Goal: Information Seeking & Learning: Compare options

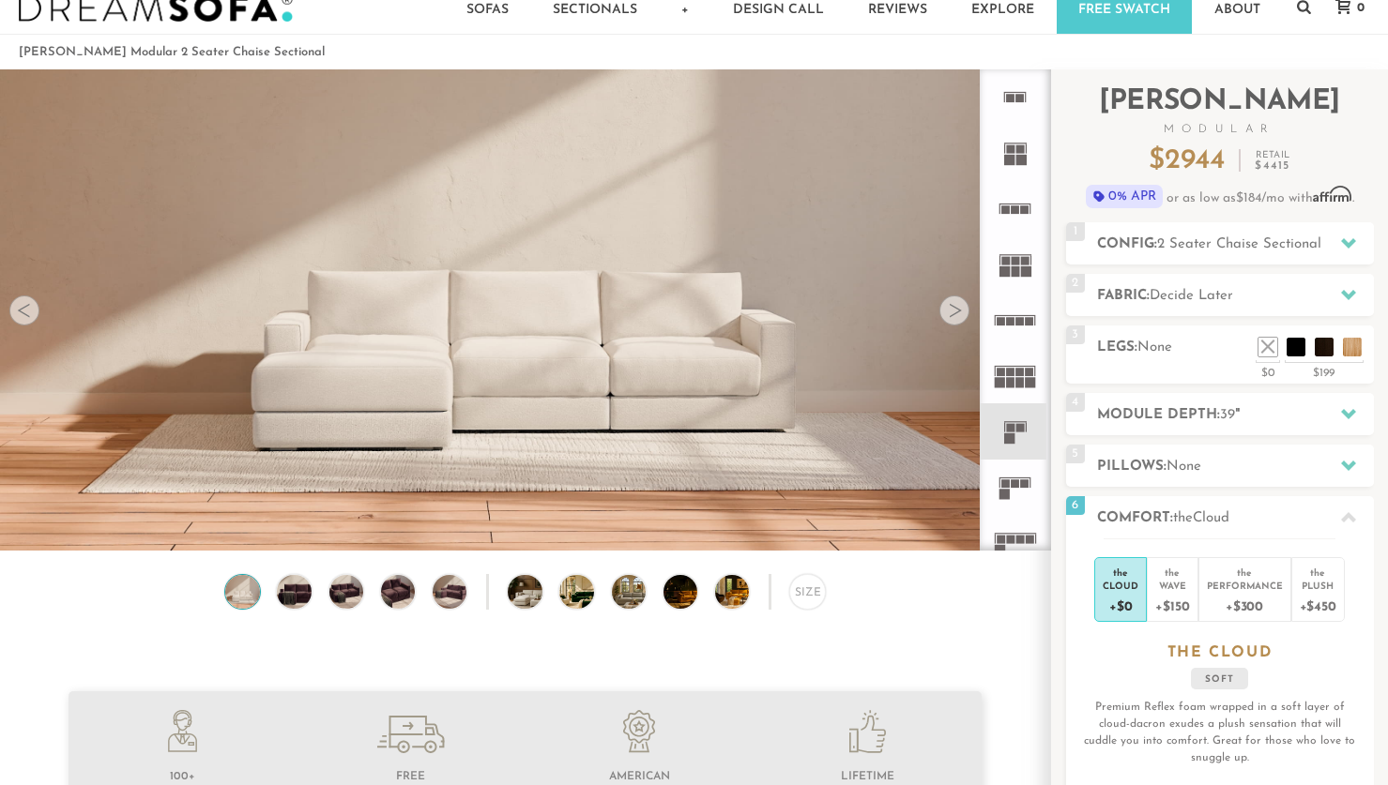
scroll to position [20743, 1374]
click at [1345, 292] on icon at bounding box center [1348, 295] width 15 height 10
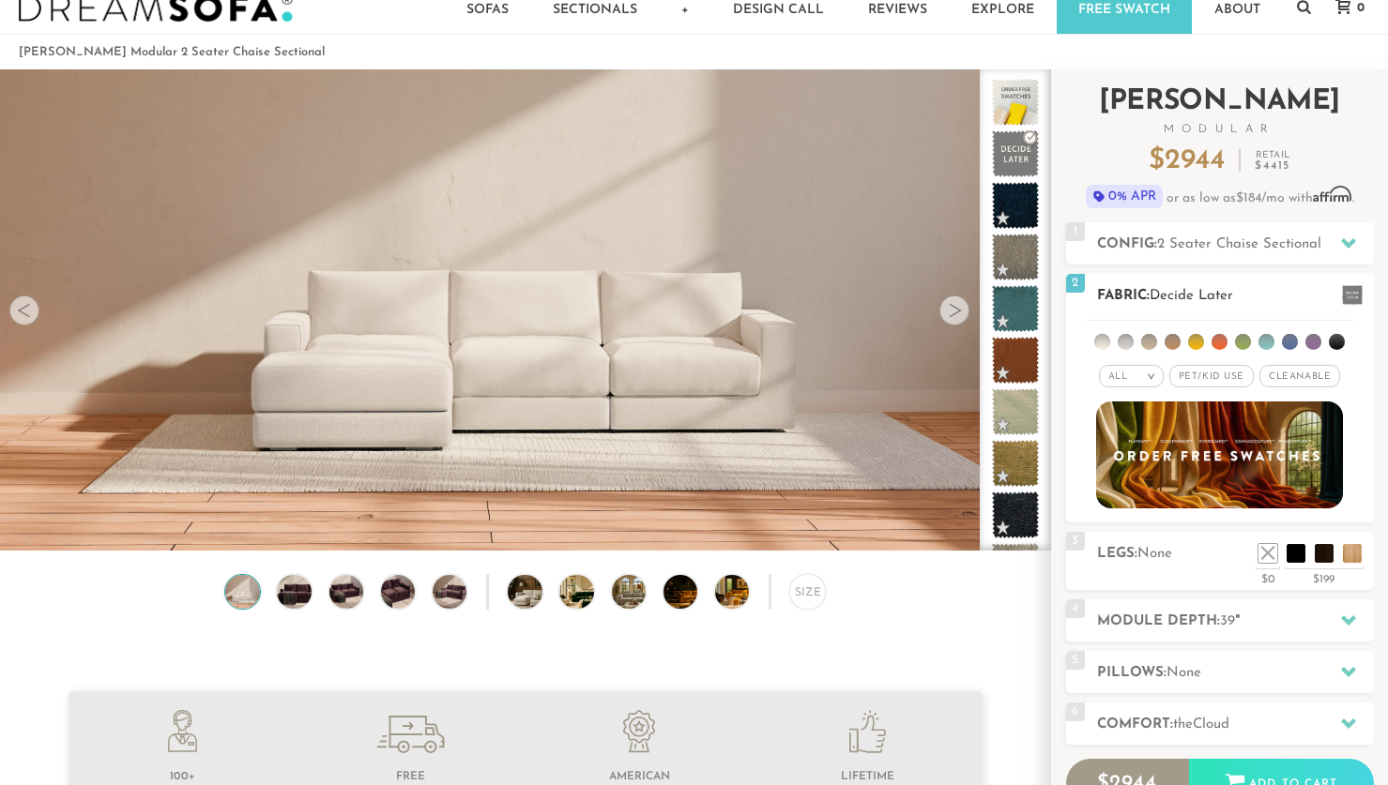
click at [1174, 342] on li at bounding box center [1172, 342] width 16 height 16
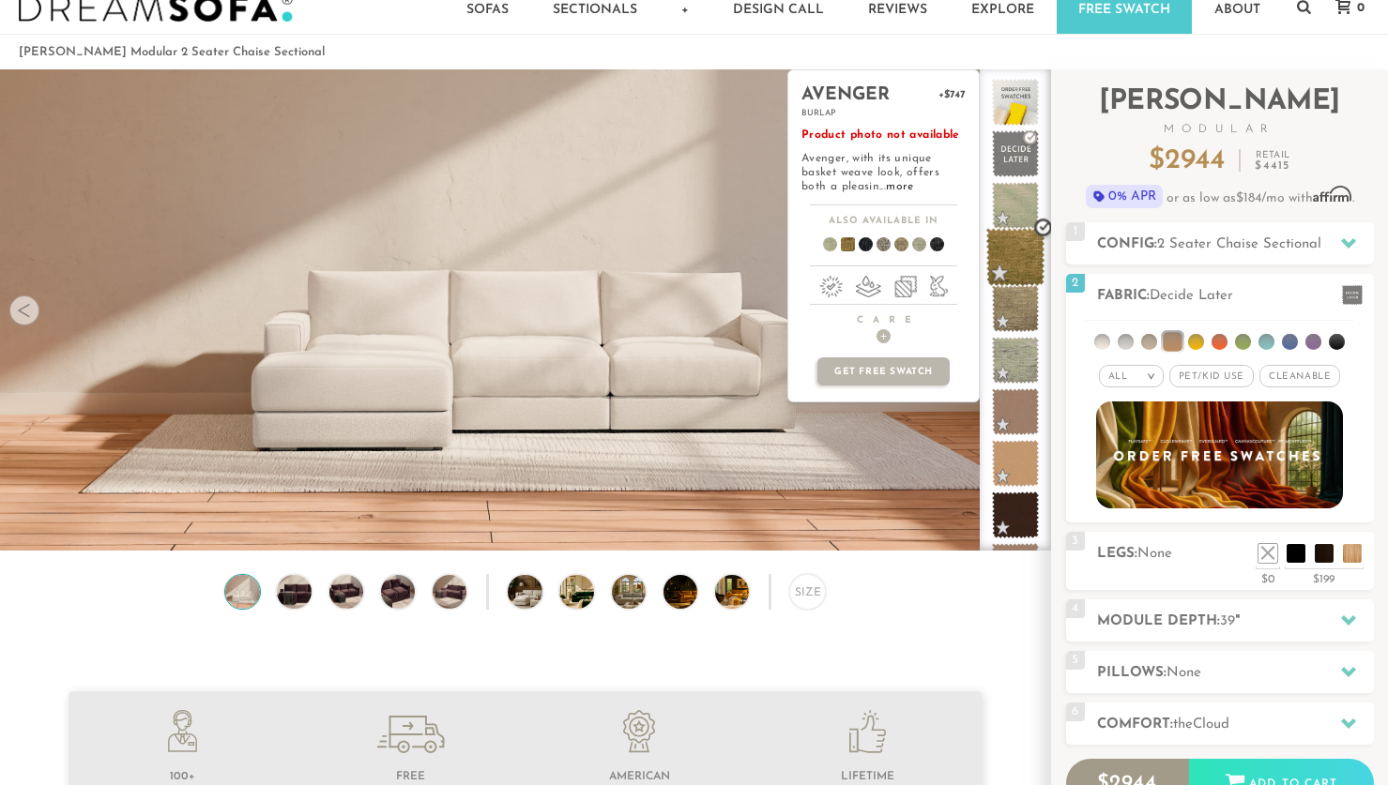
click at [1024, 258] on span at bounding box center [1015, 257] width 59 height 59
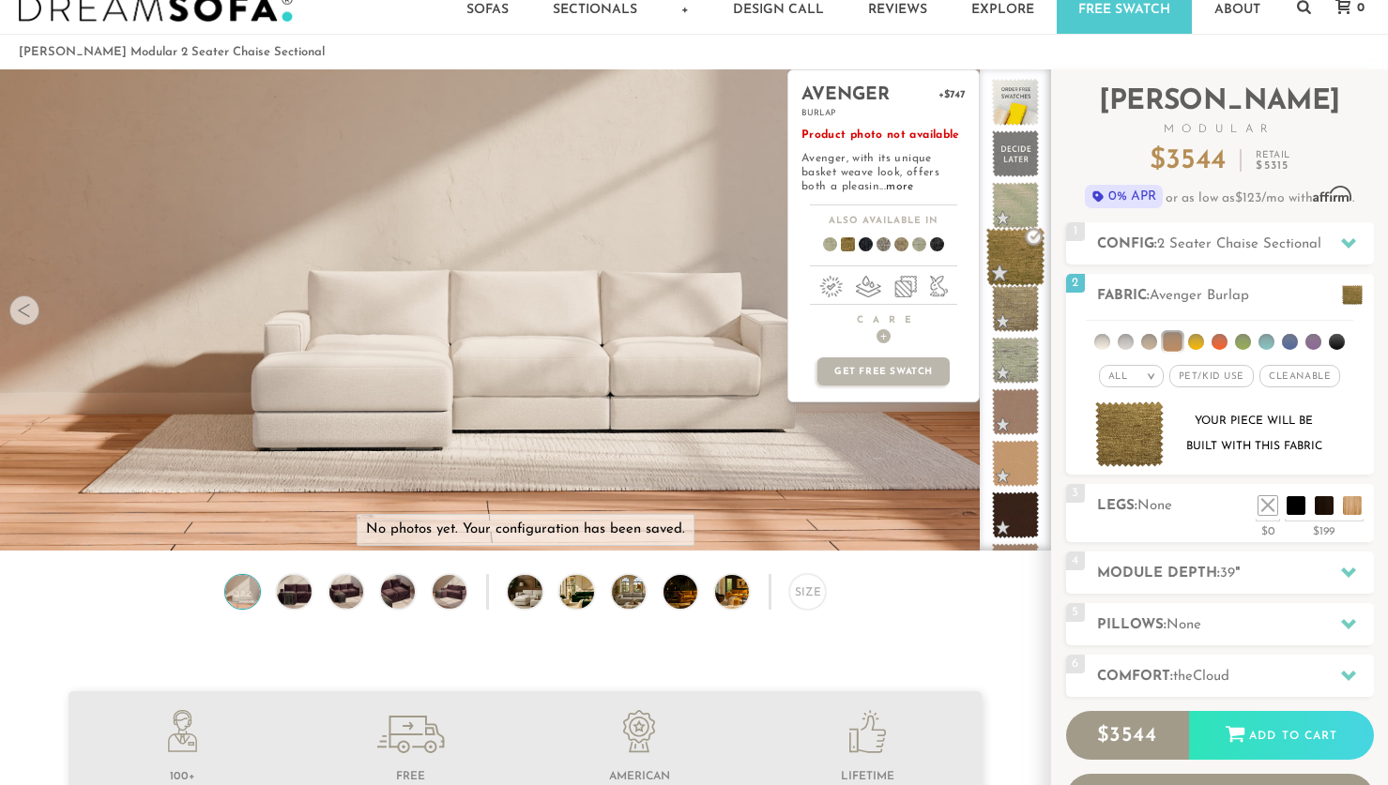
click at [1022, 259] on span at bounding box center [1015, 257] width 59 height 59
click at [1022, 205] on span at bounding box center [1015, 205] width 59 height 59
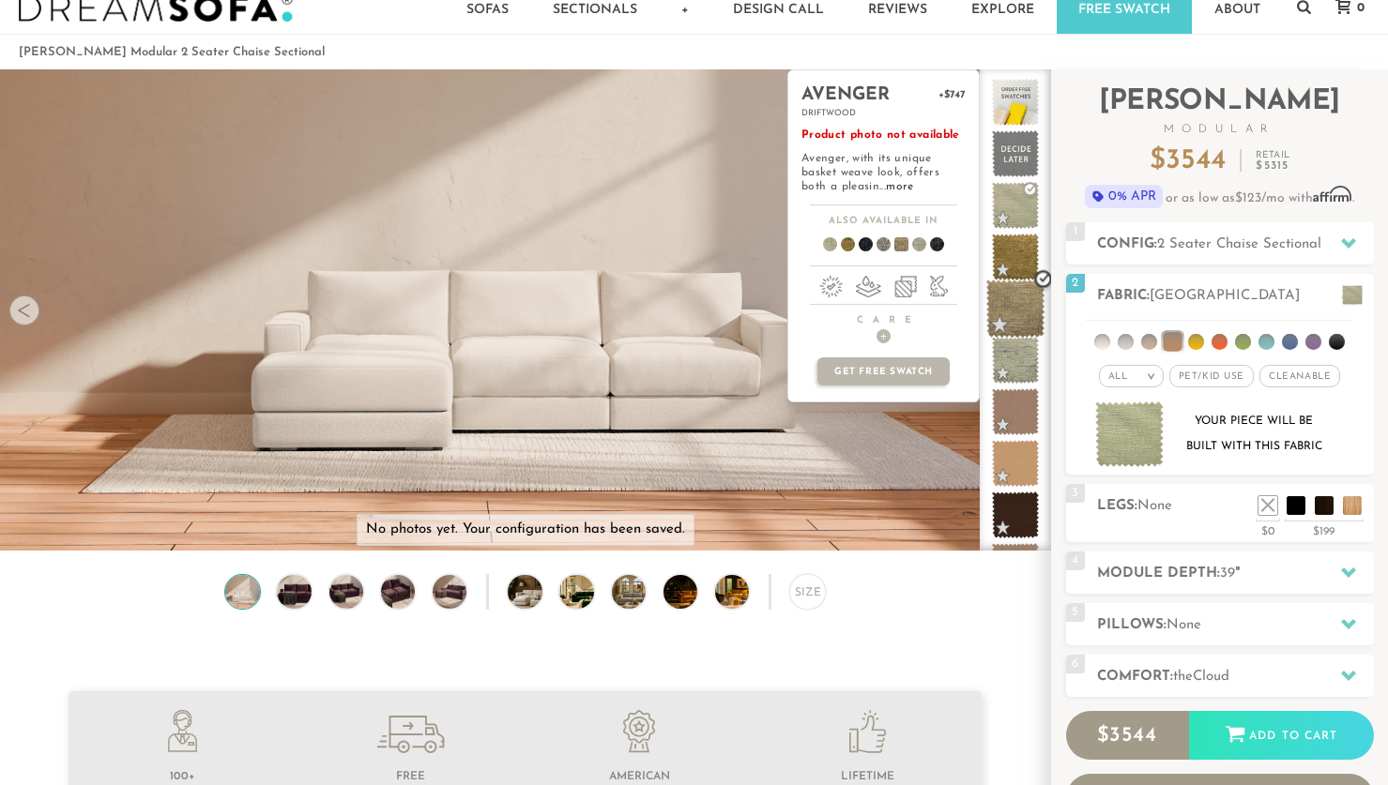
click at [1015, 300] on span at bounding box center [1015, 309] width 59 height 59
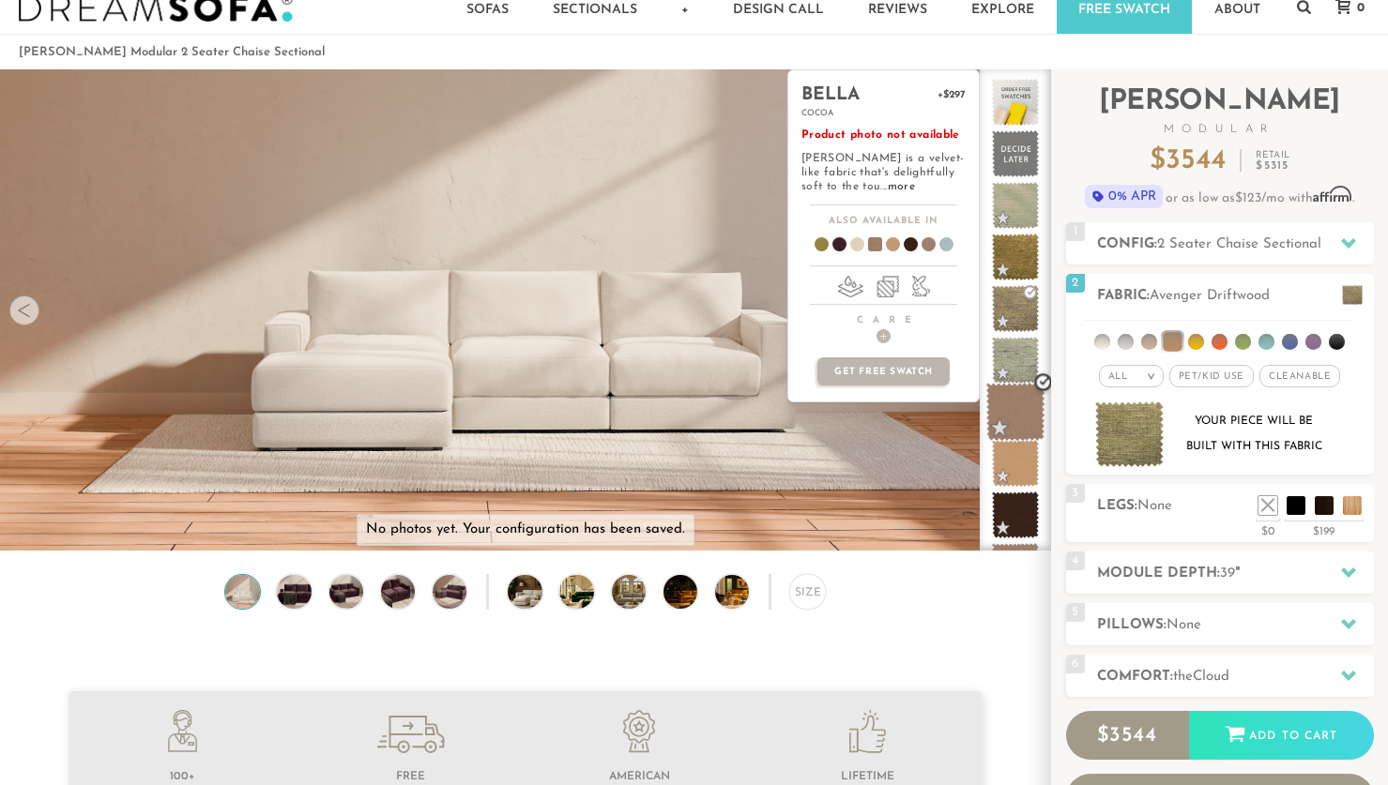
click at [1023, 424] on span at bounding box center [1015, 412] width 59 height 59
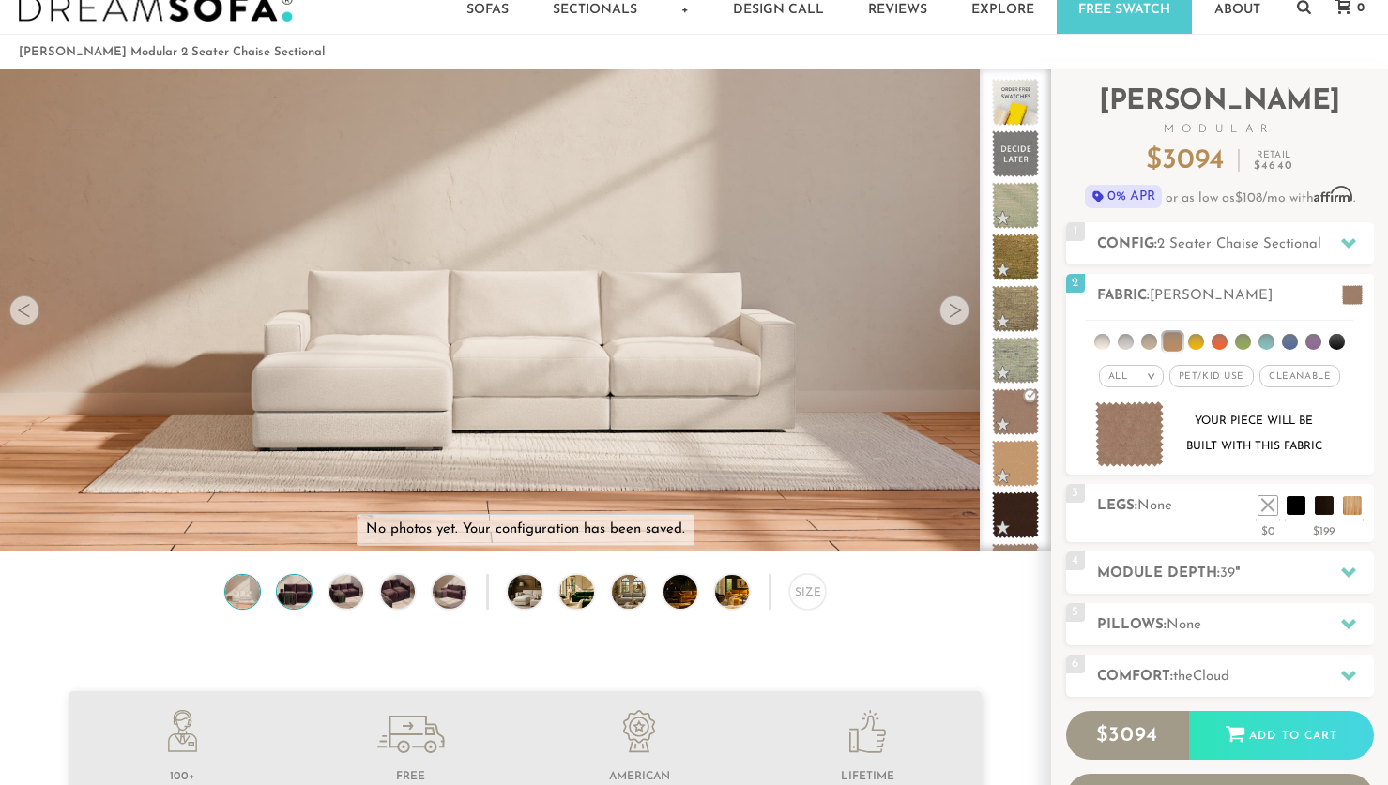
click at [292, 598] on img at bounding box center [294, 592] width 41 height 34
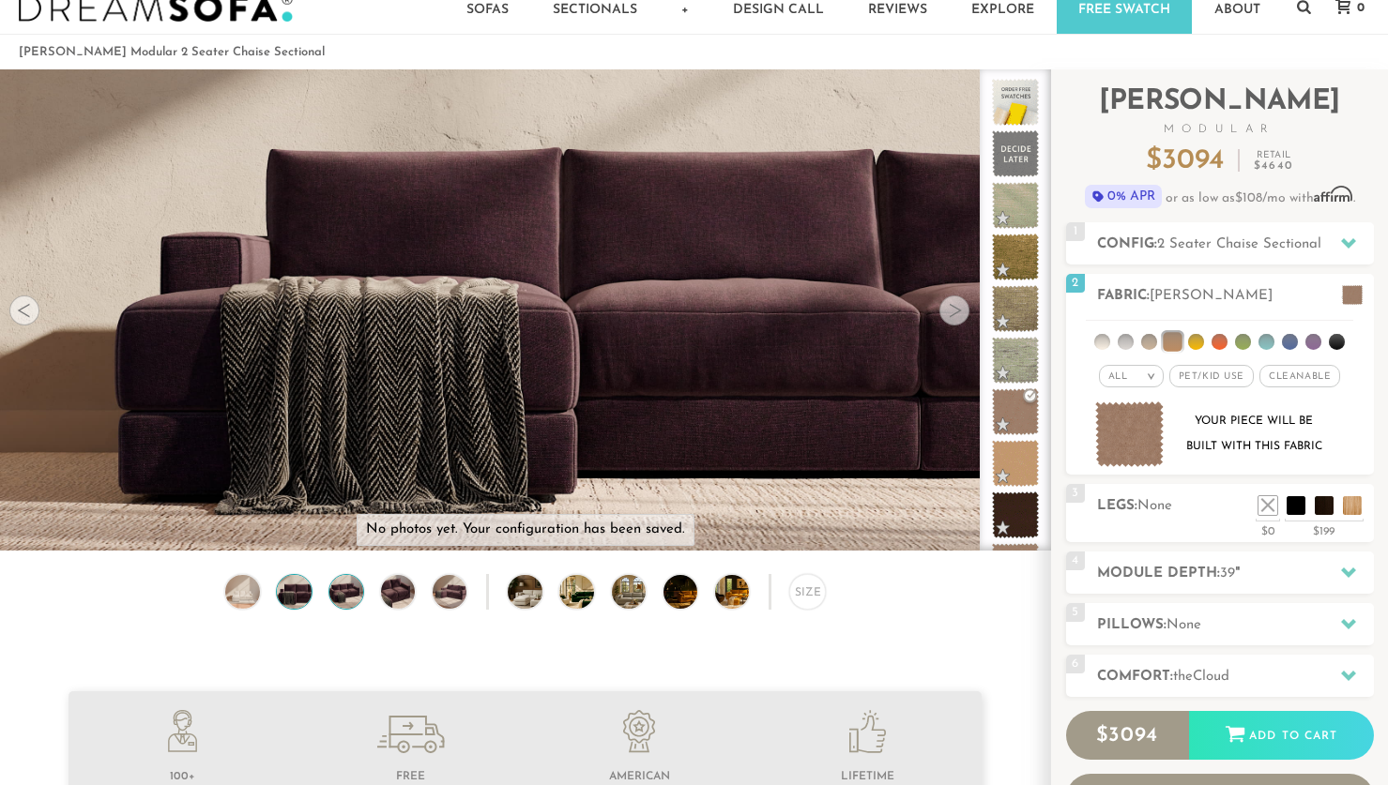
click at [342, 590] on img at bounding box center [346, 592] width 41 height 34
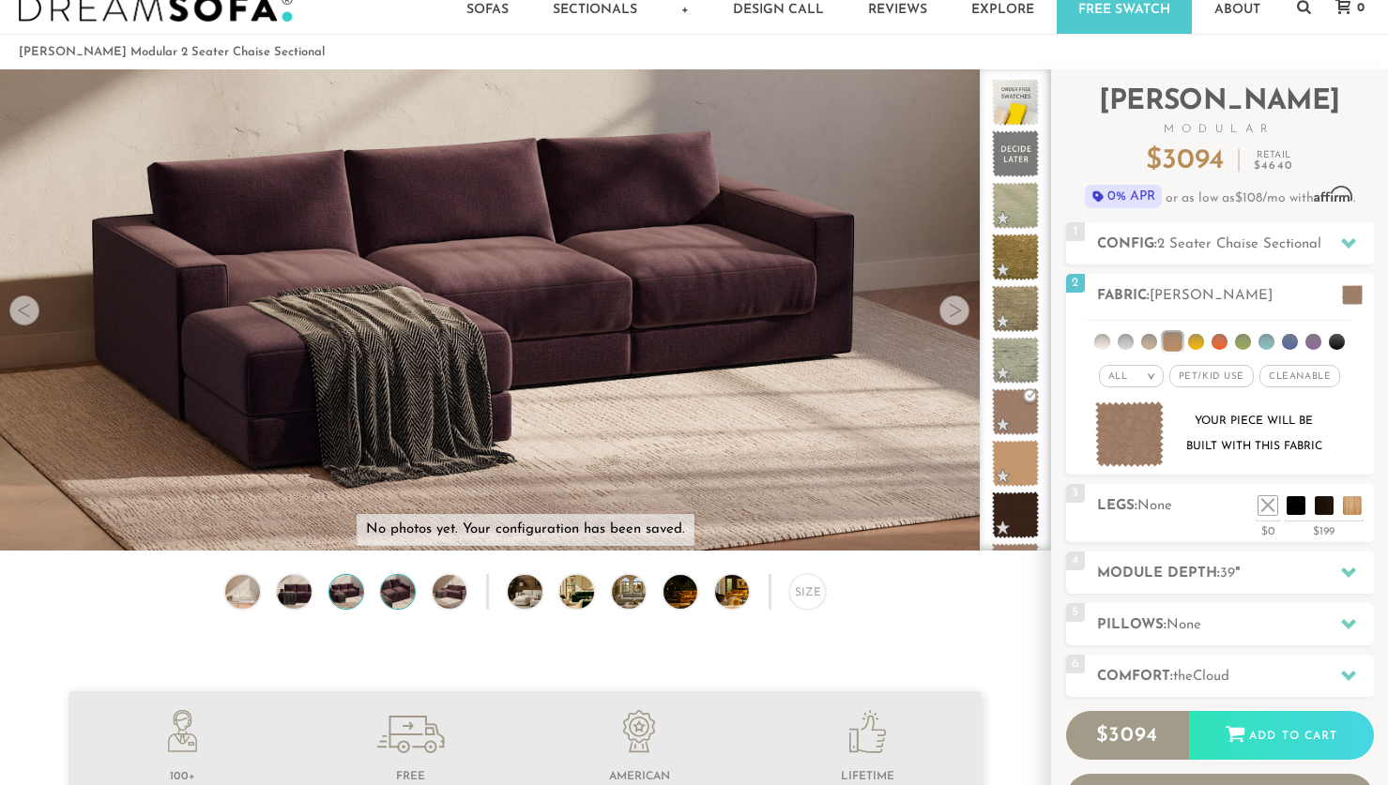
click at [401, 585] on img at bounding box center [397, 592] width 41 height 34
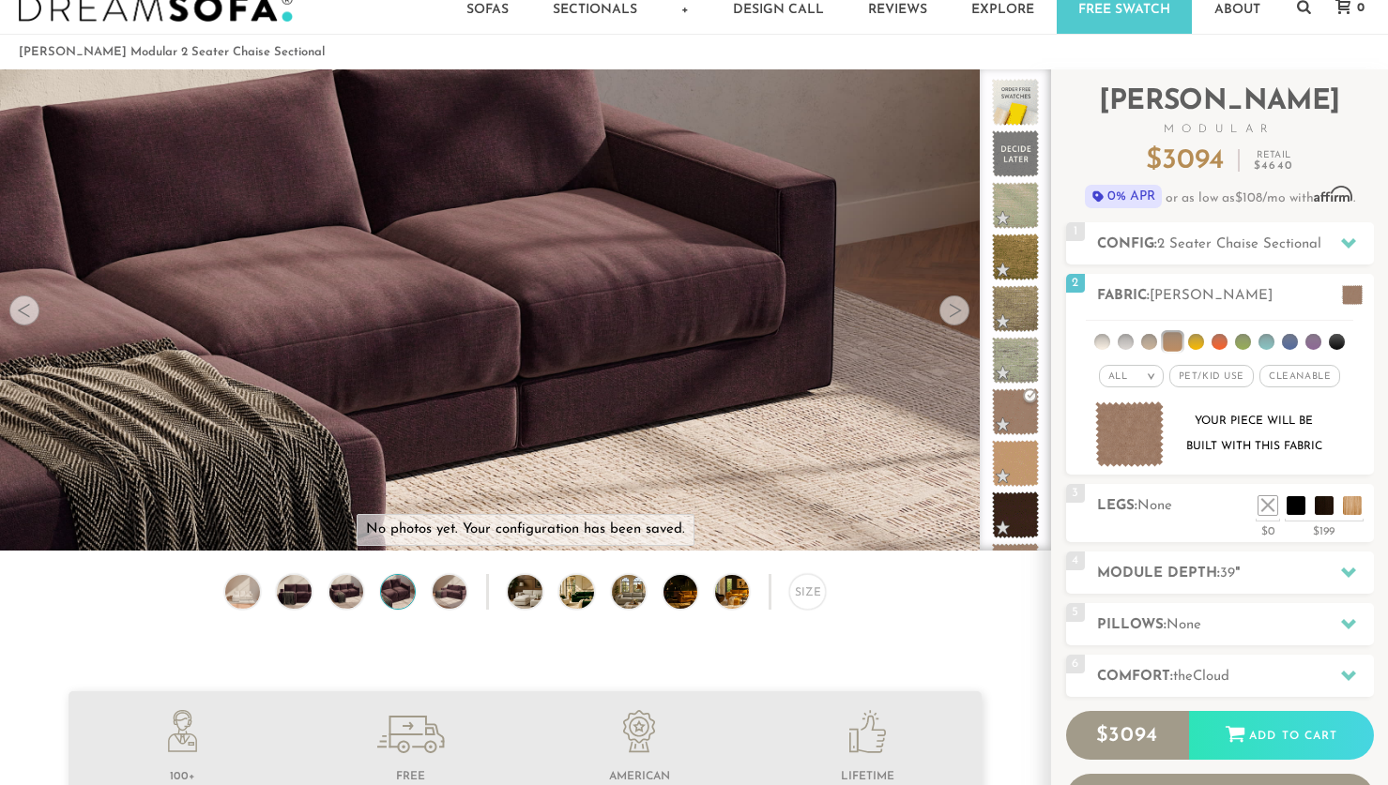
click at [430, 585] on div "Size" at bounding box center [525, 596] width 1050 height 45
click at [522, 589] on img at bounding box center [538, 592] width 61 height 34
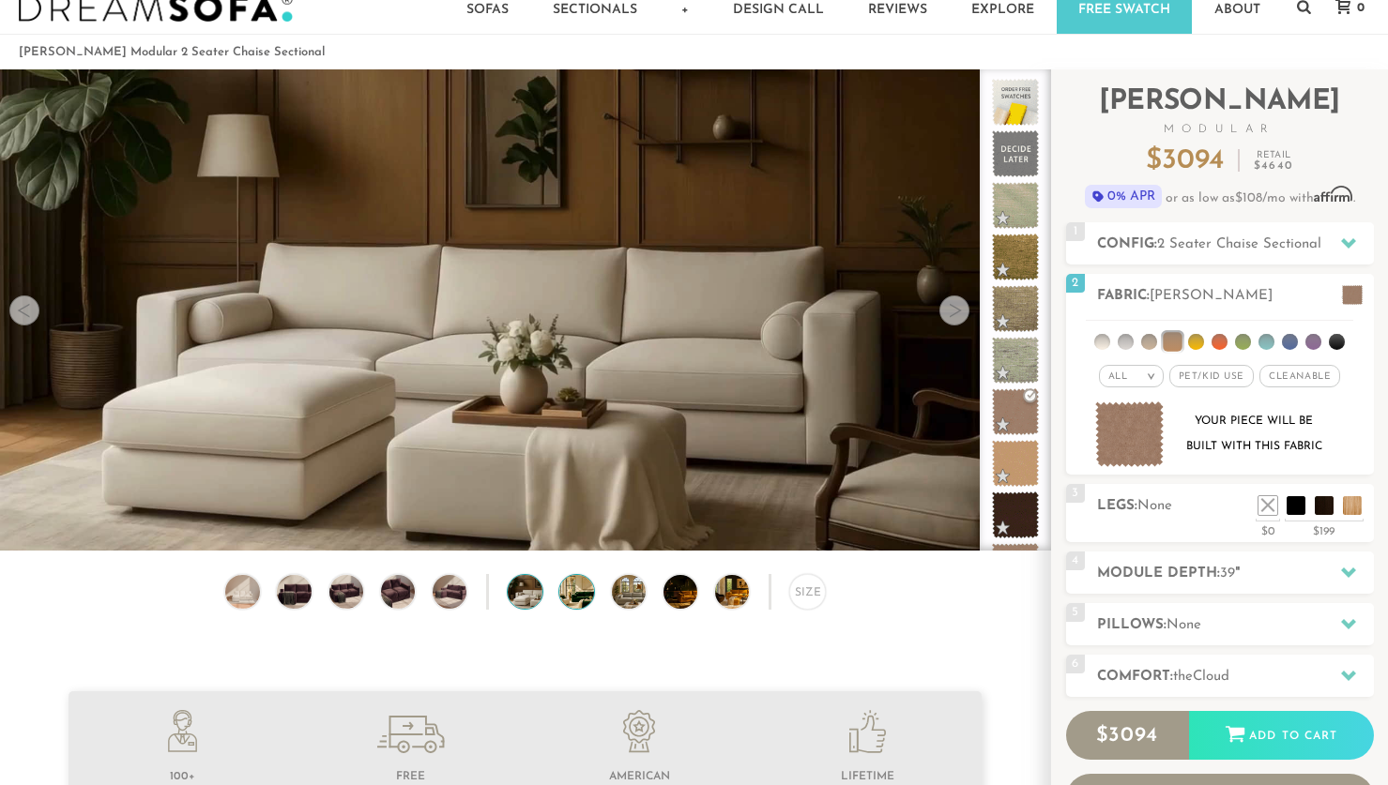
click at [579, 587] on img at bounding box center [589, 592] width 61 height 34
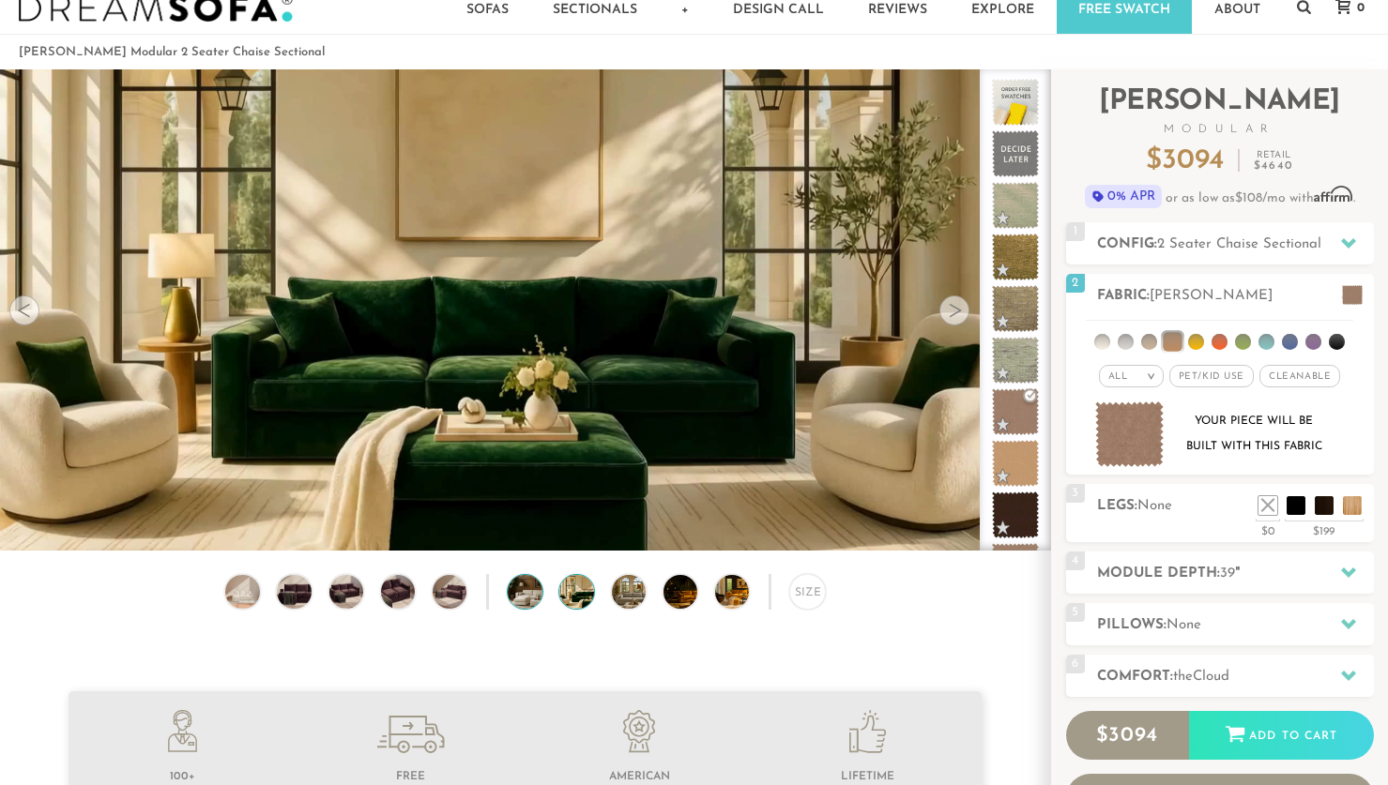
click at [517, 586] on img at bounding box center [538, 592] width 61 height 34
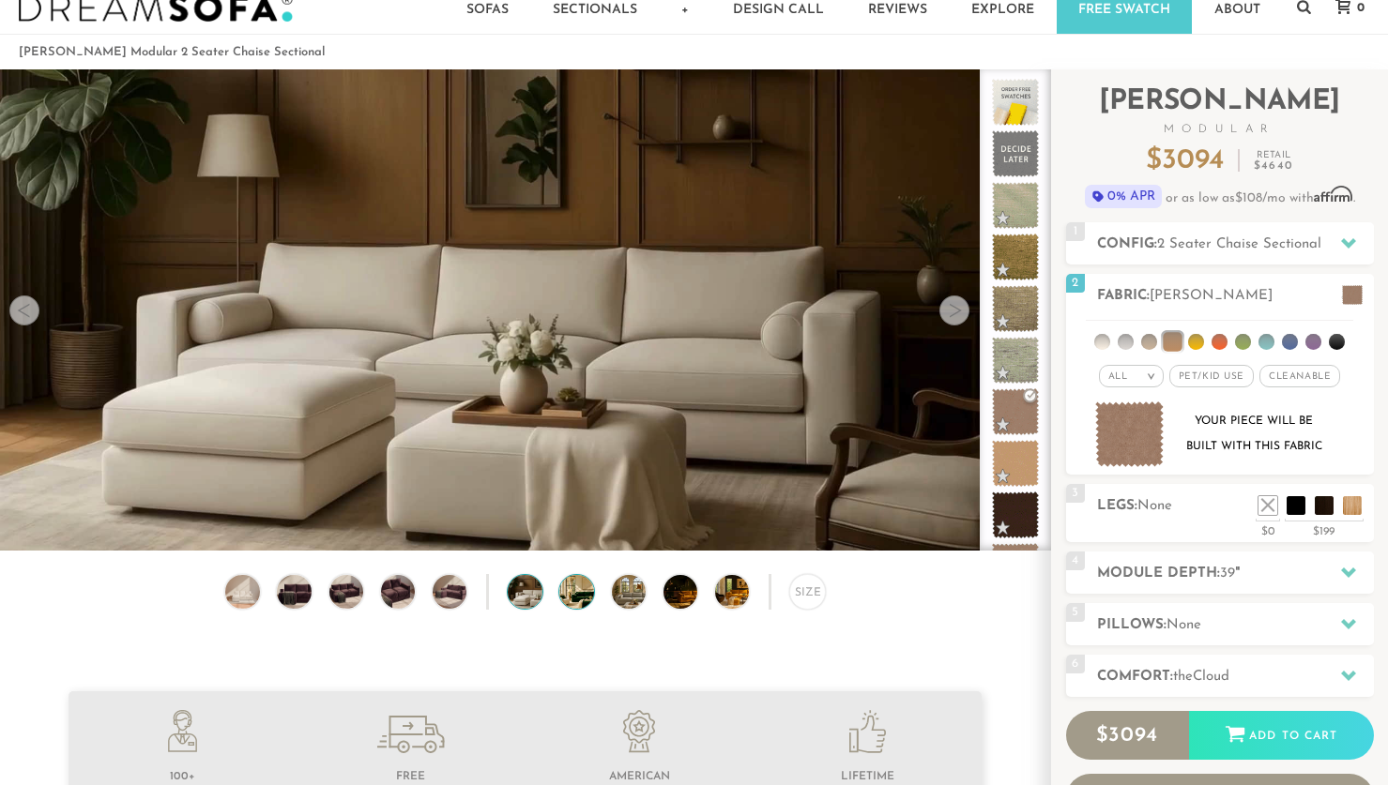
click at [565, 597] on img at bounding box center [589, 592] width 61 height 34
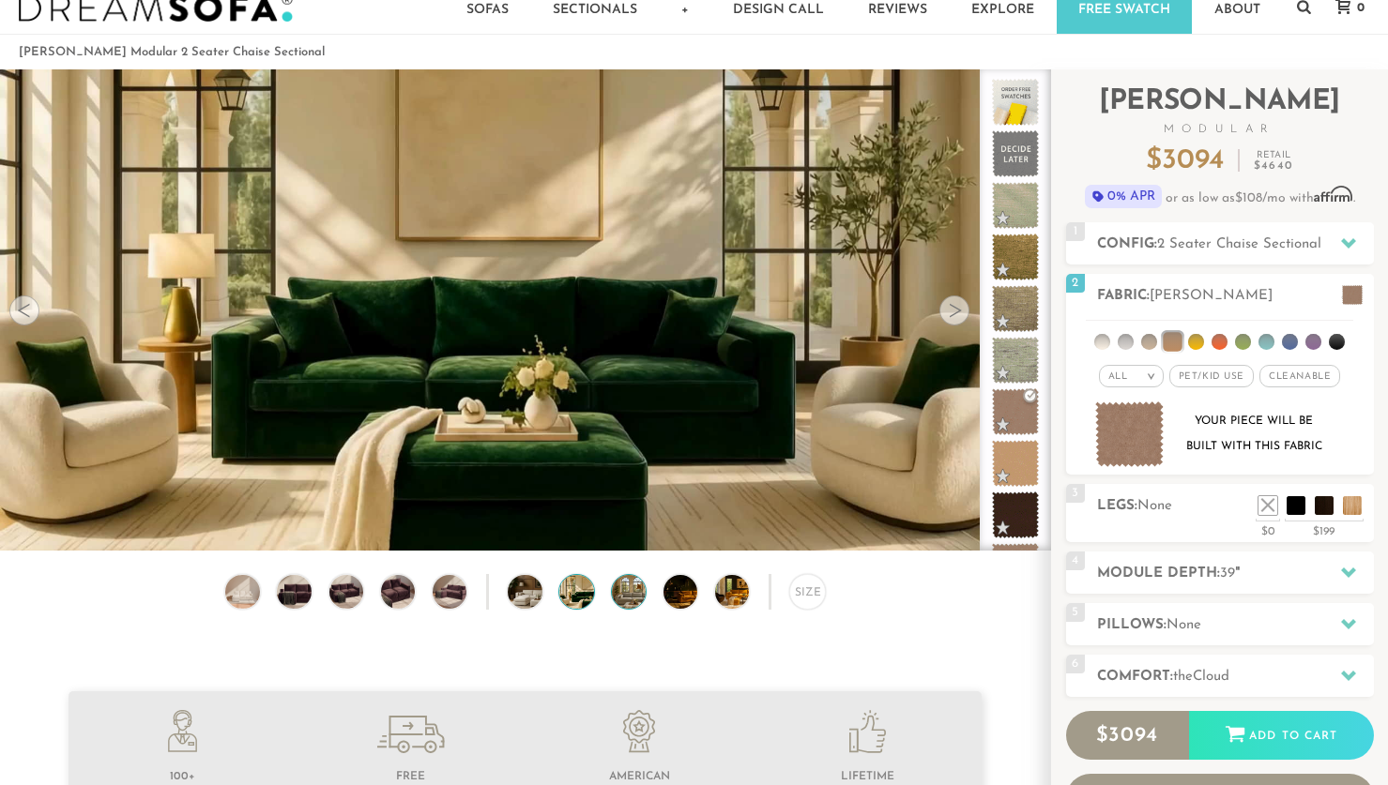
click at [633, 598] on img at bounding box center [642, 592] width 61 height 34
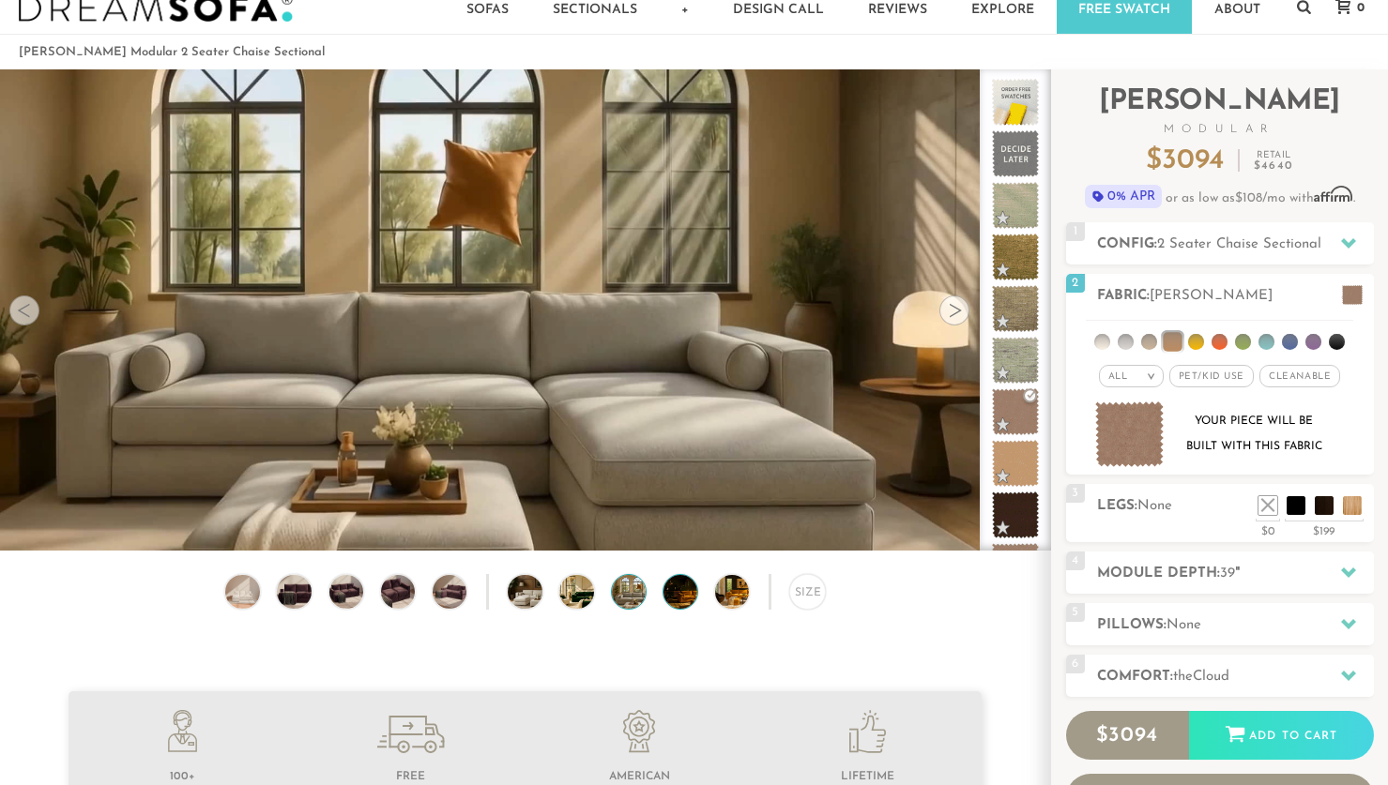
click at [679, 600] on img at bounding box center [693, 592] width 61 height 34
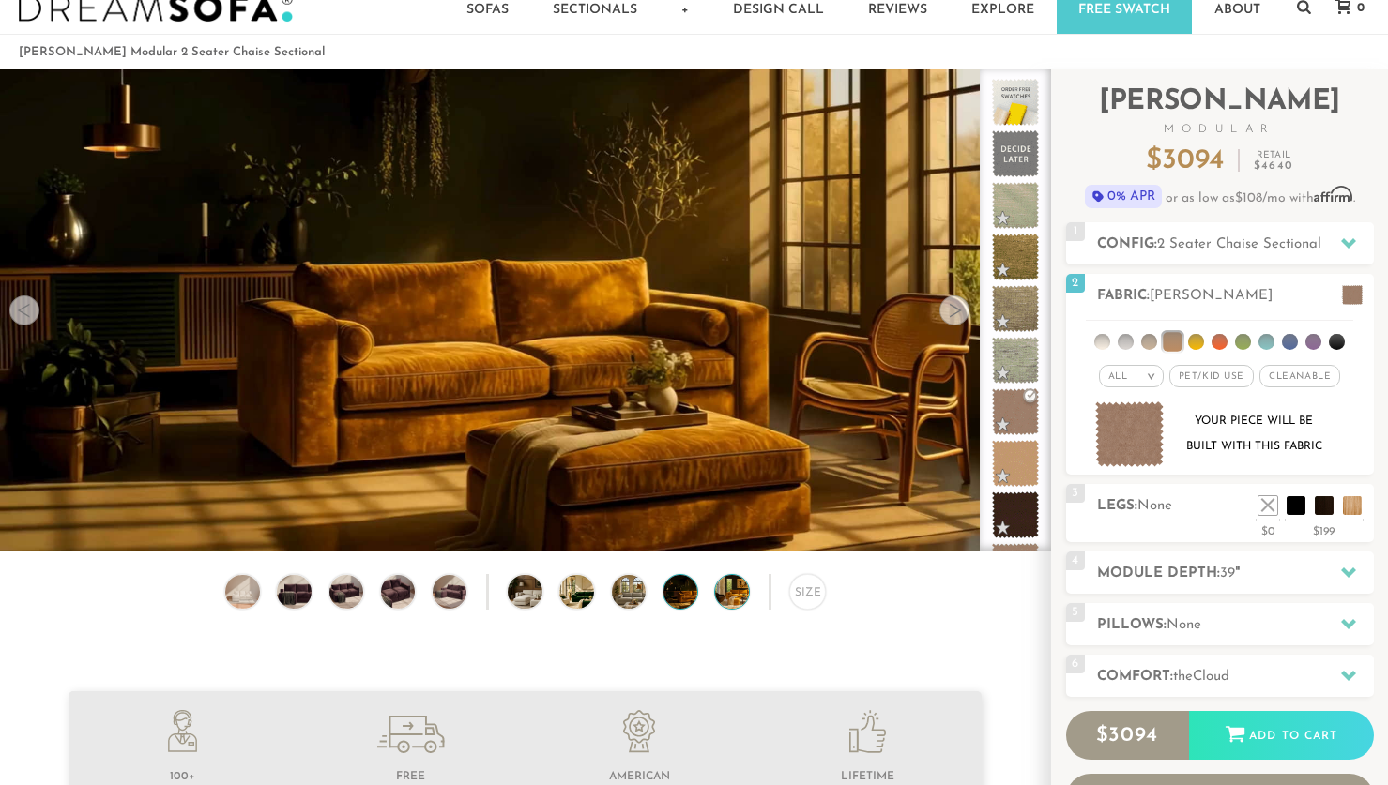
click at [720, 592] on img at bounding box center [745, 592] width 61 height 34
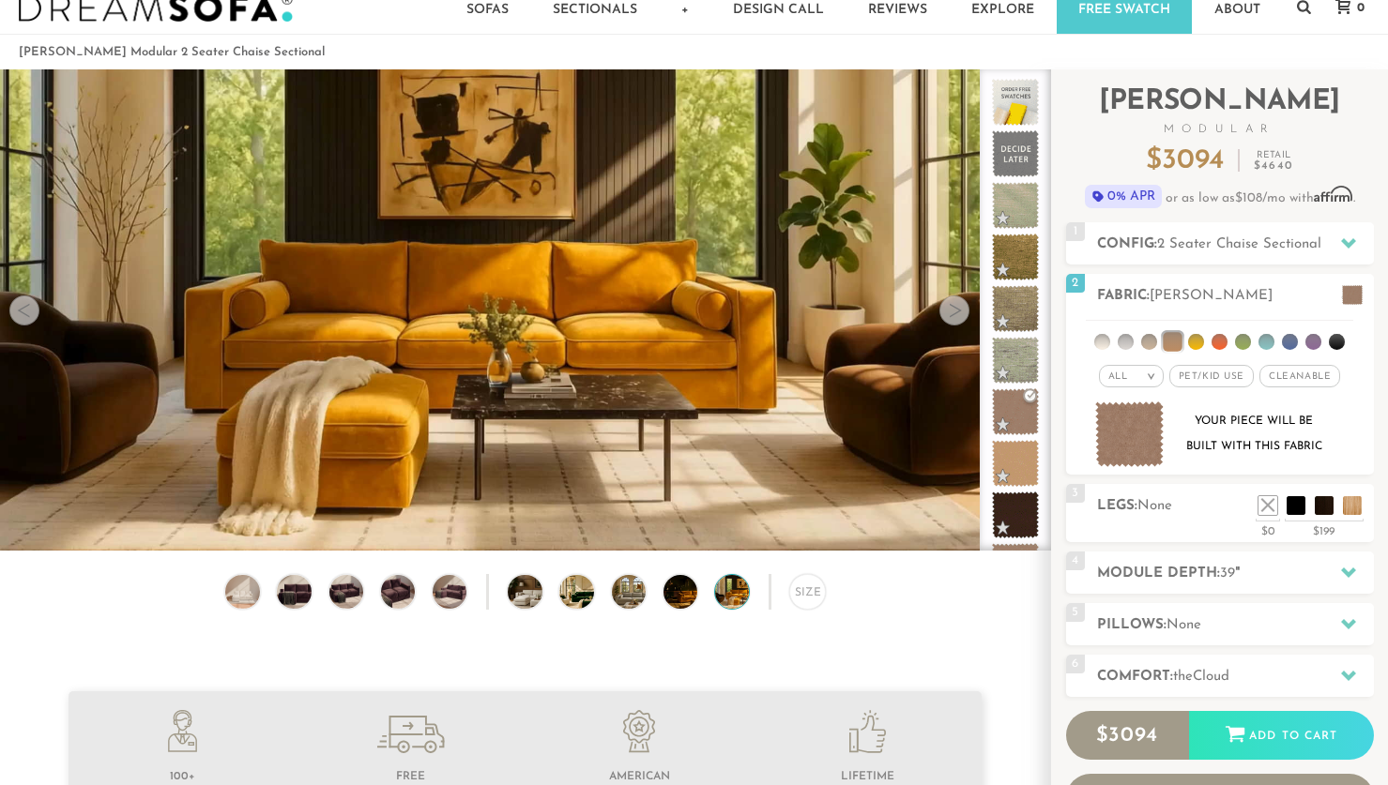
click at [735, 601] on img at bounding box center [745, 592] width 61 height 34
click at [955, 322] on div at bounding box center [954, 311] width 30 height 30
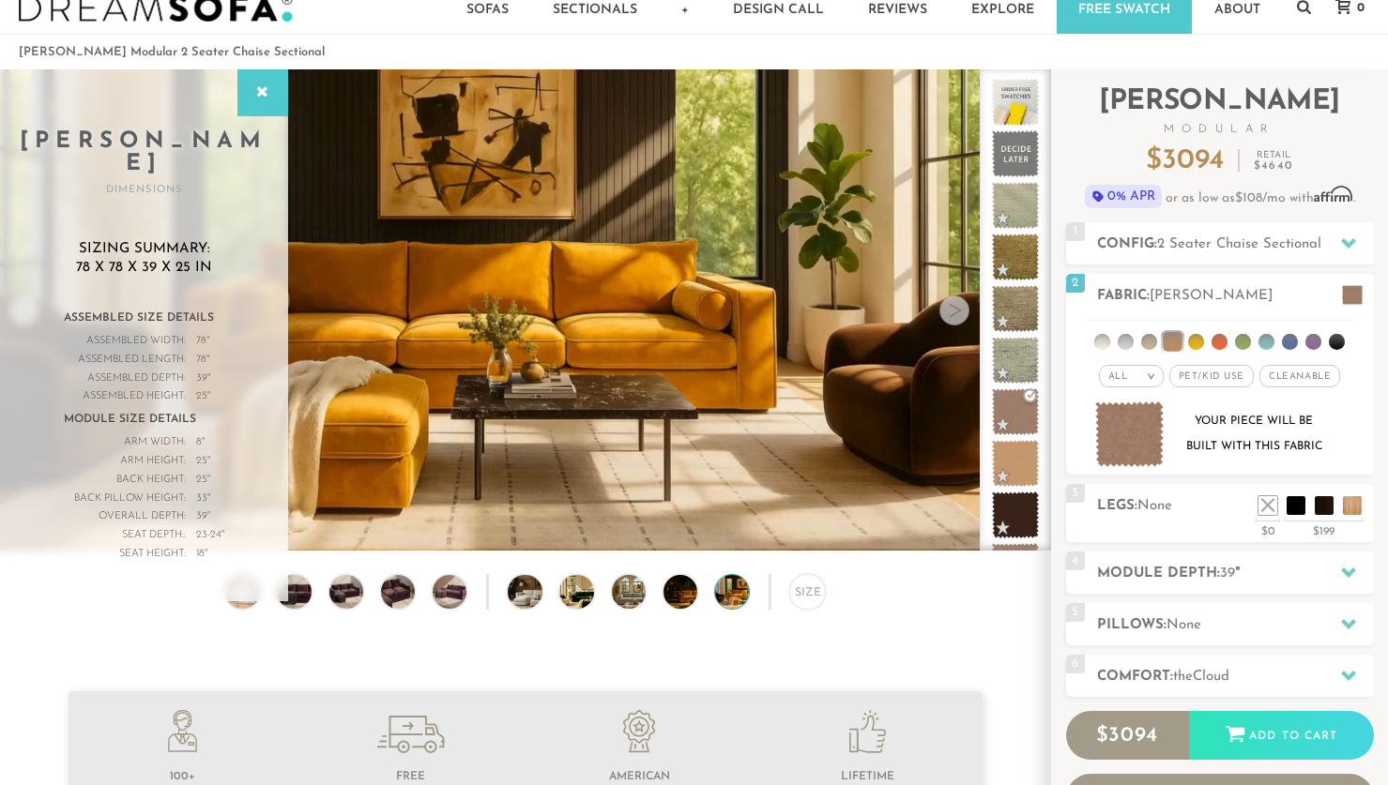
click at [955, 321] on div at bounding box center [954, 311] width 30 height 30
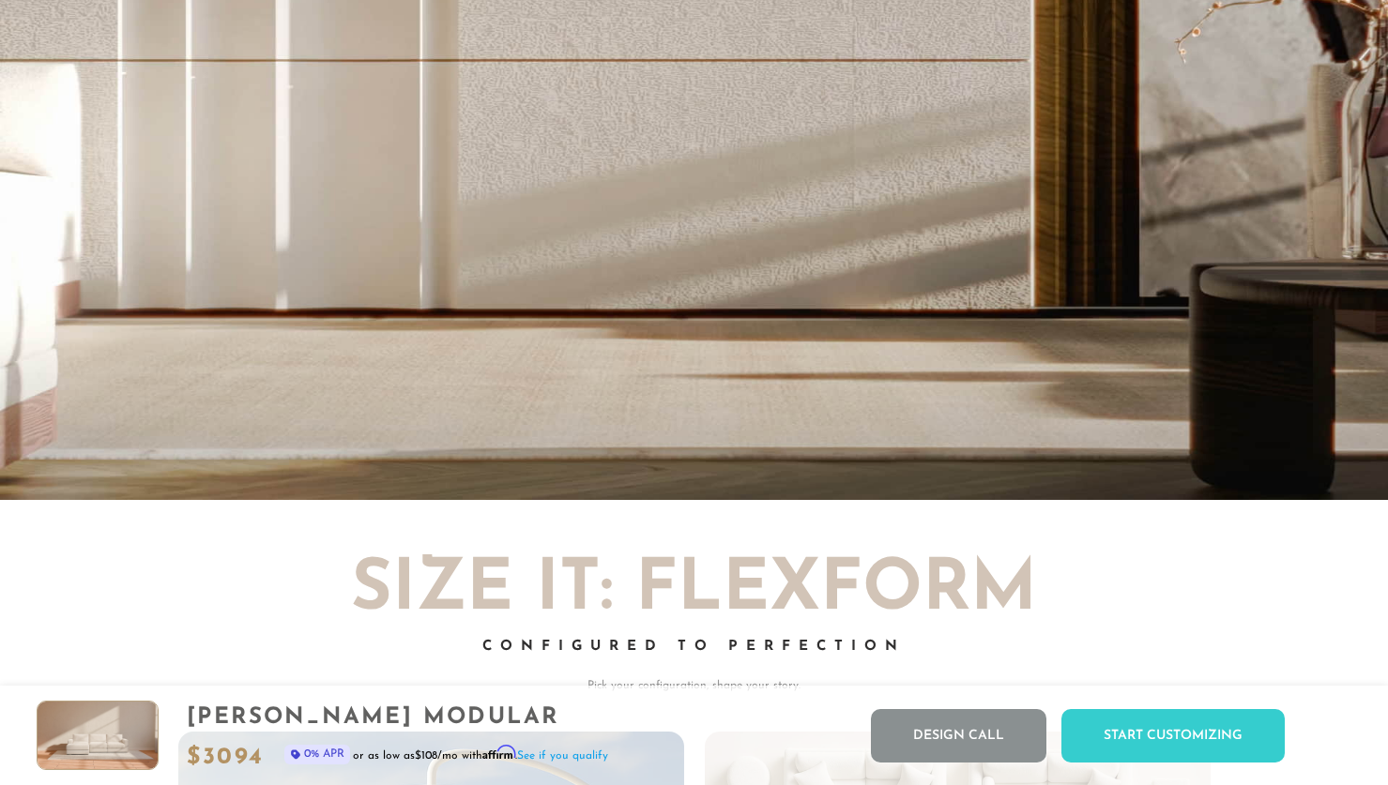
scroll to position [3985, 0]
